Goal: Navigation & Orientation: Find specific page/section

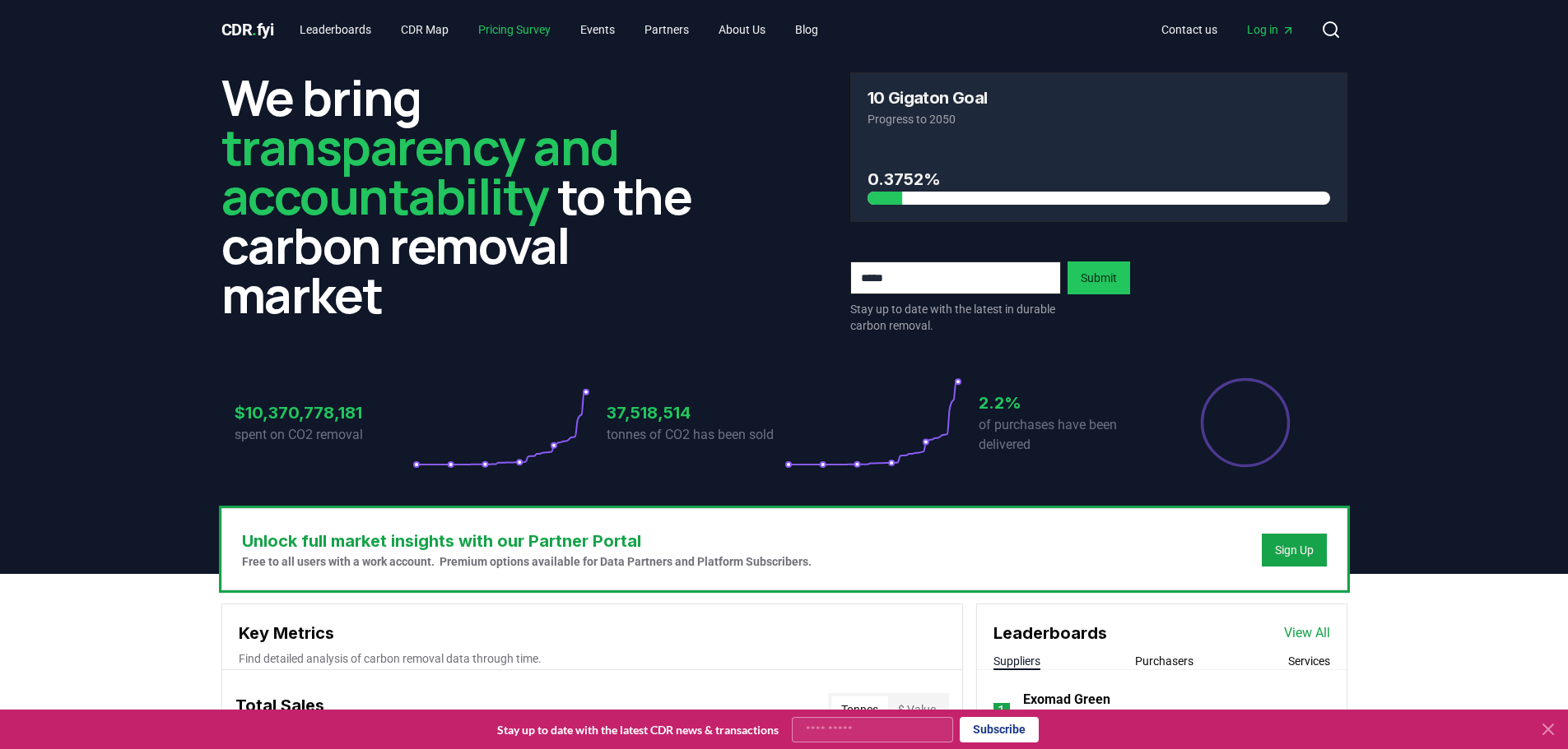
click at [512, 26] on link "Pricing Survey" at bounding box center [514, 30] width 99 height 30
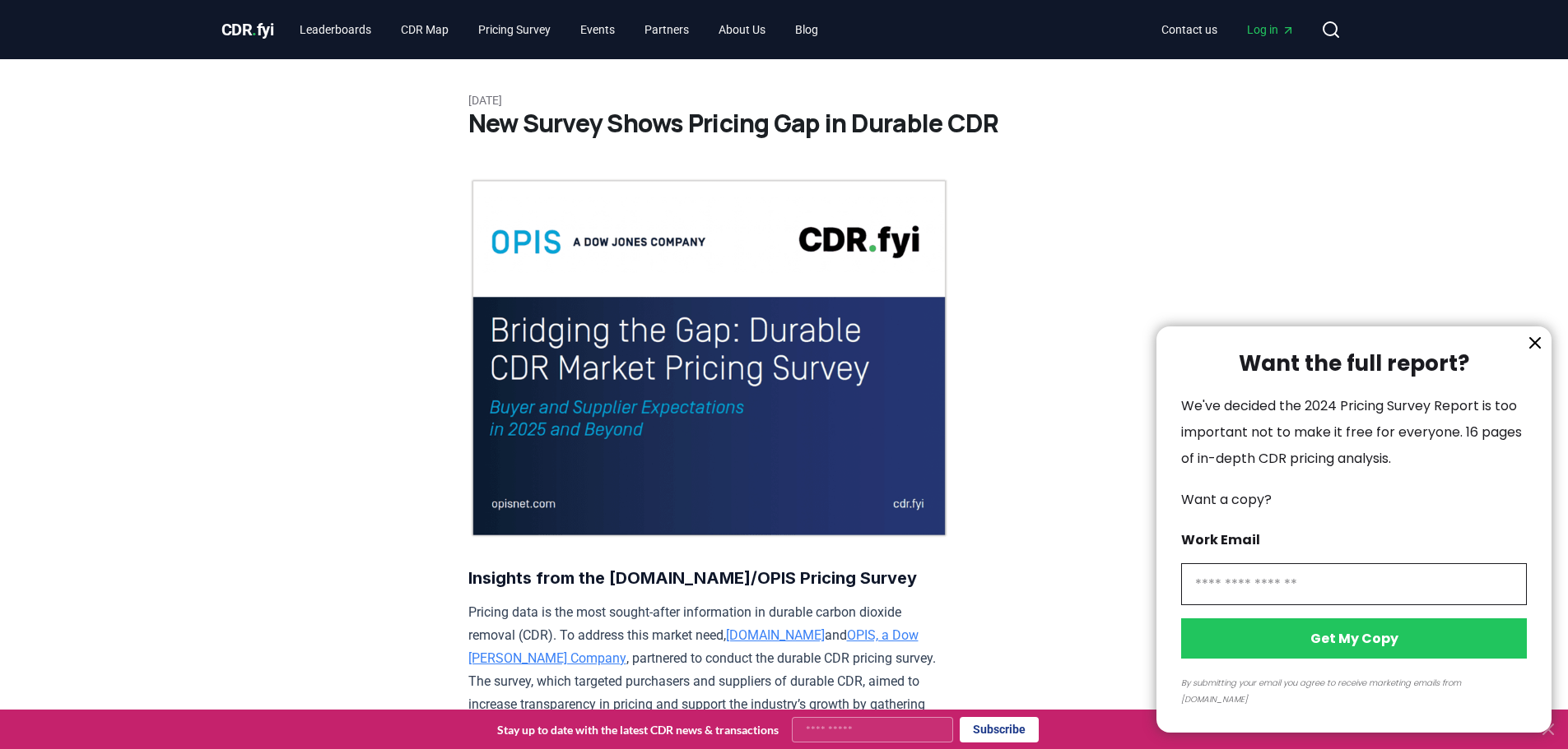
click at [621, 28] on div at bounding box center [784, 374] width 1568 height 749
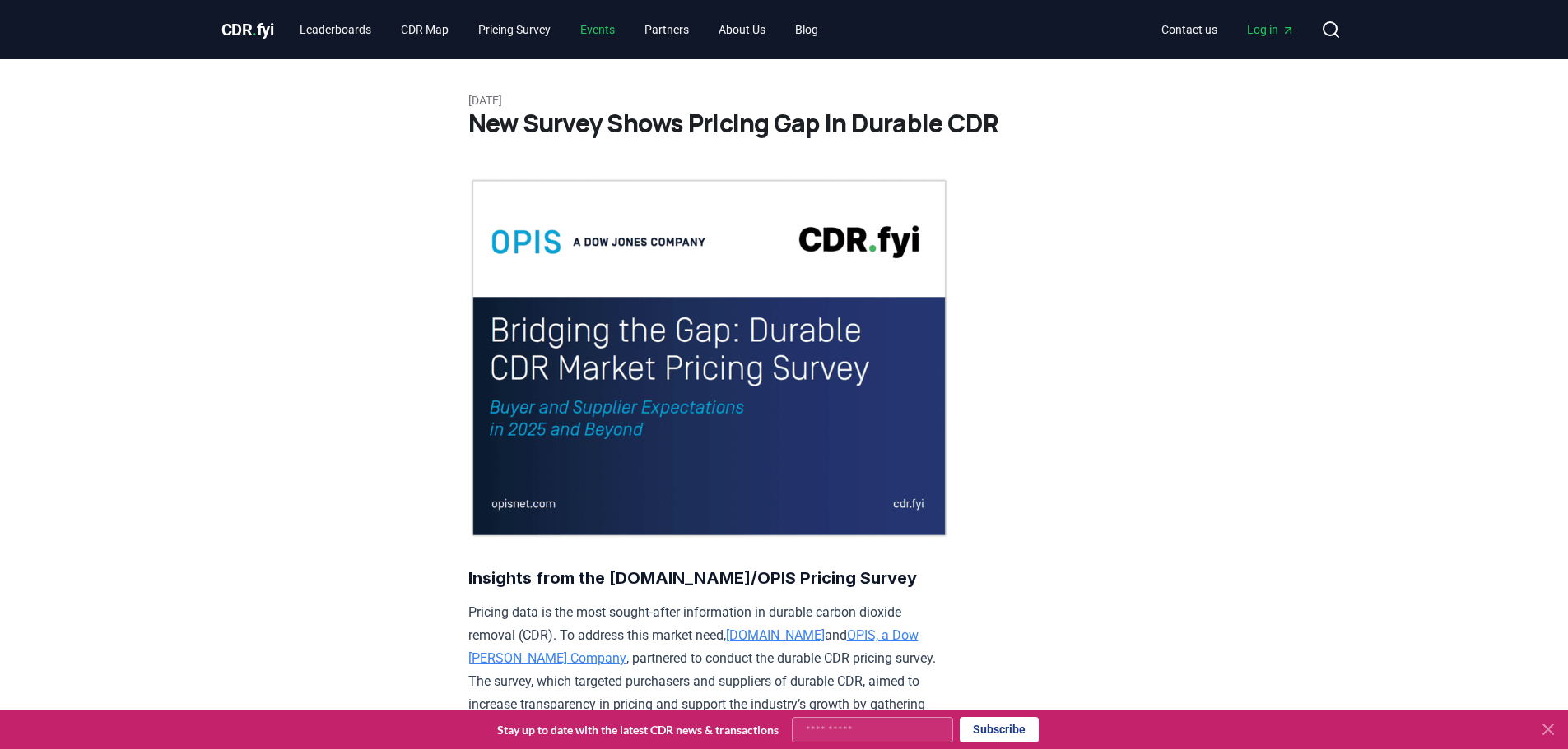
click at [605, 28] on link "Events" at bounding box center [597, 30] width 61 height 30
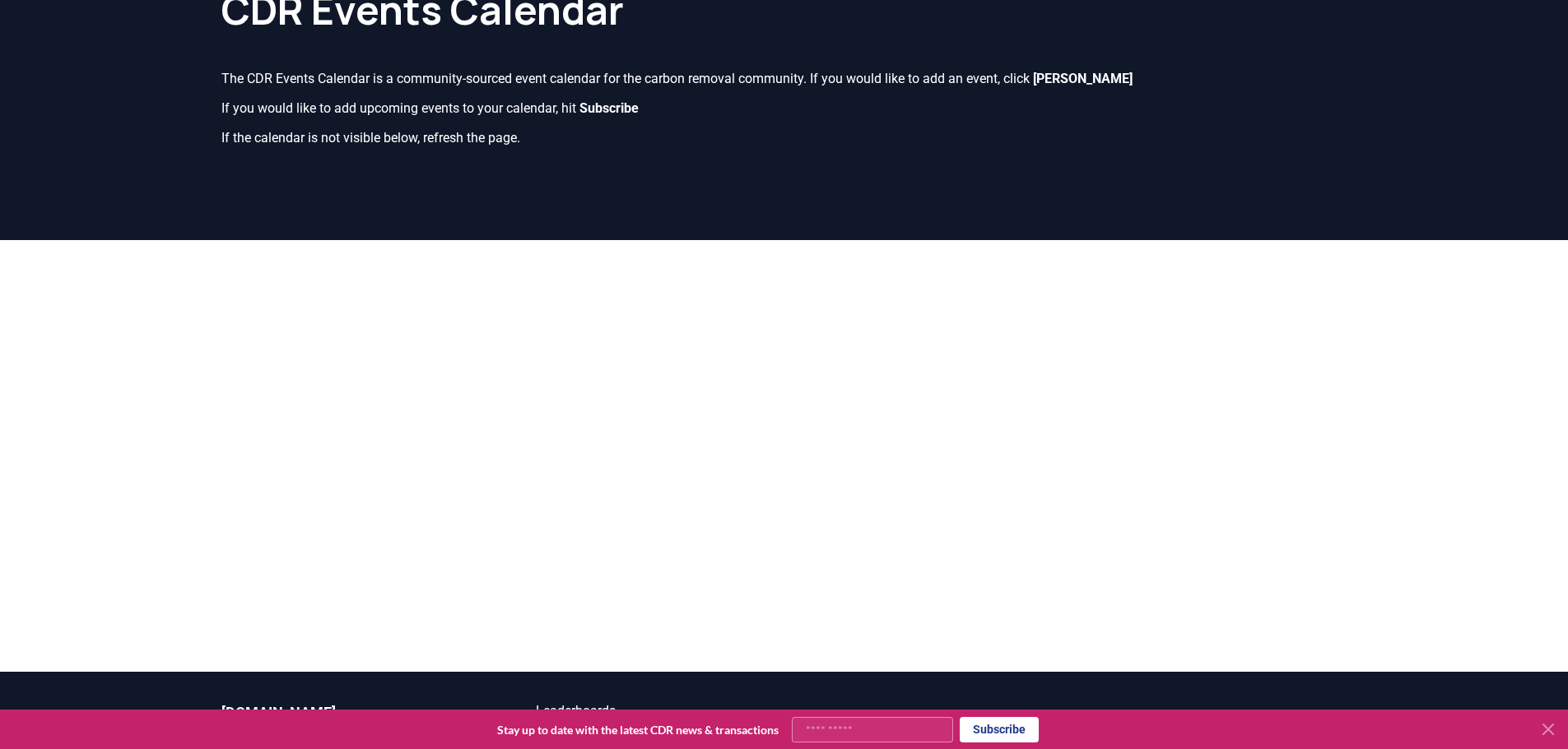
scroll to position [114, 0]
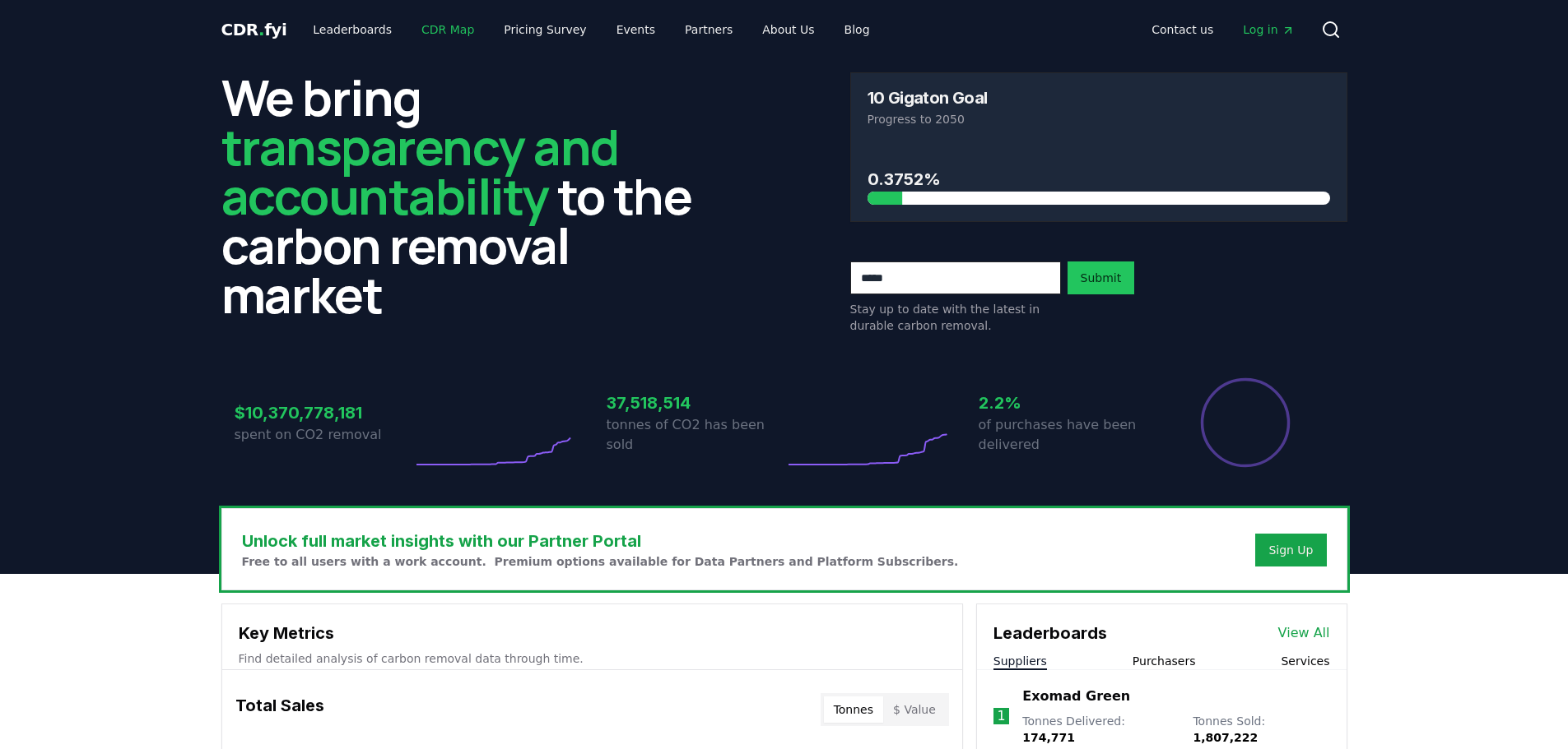
click at [422, 27] on link "CDR Map" at bounding box center [448, 30] width 79 height 30
